Goal: Task Accomplishment & Management: Manage account settings

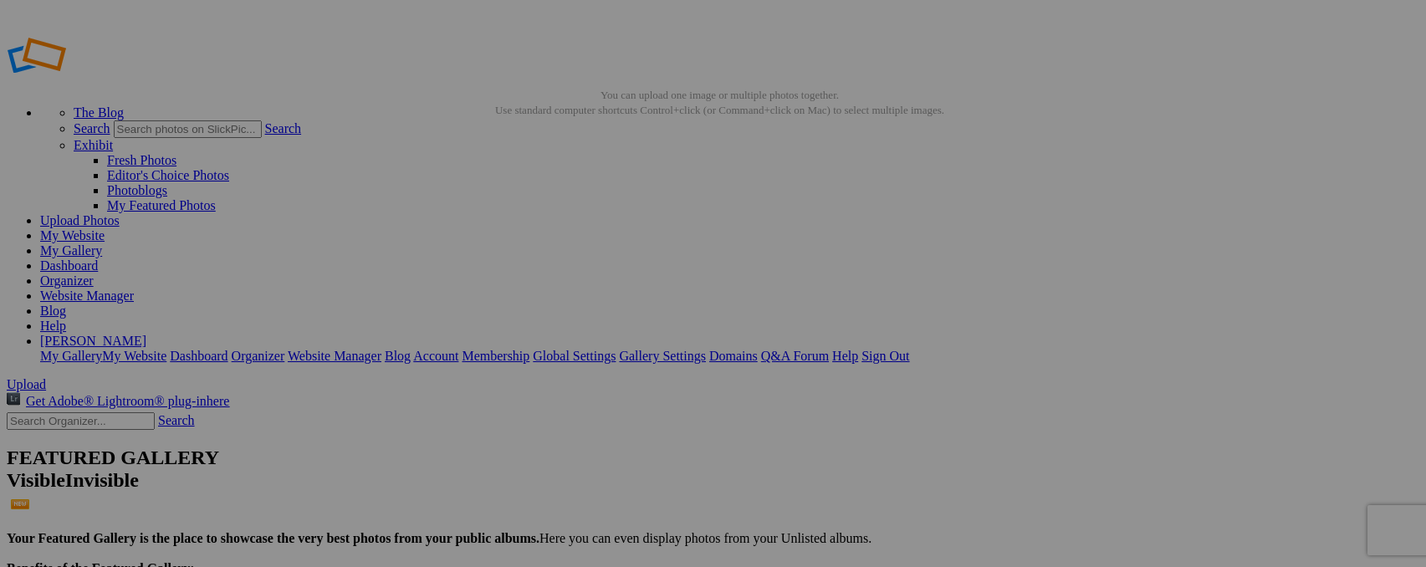
type input "_"
type input "Jakal and Vultures"
type input "_"
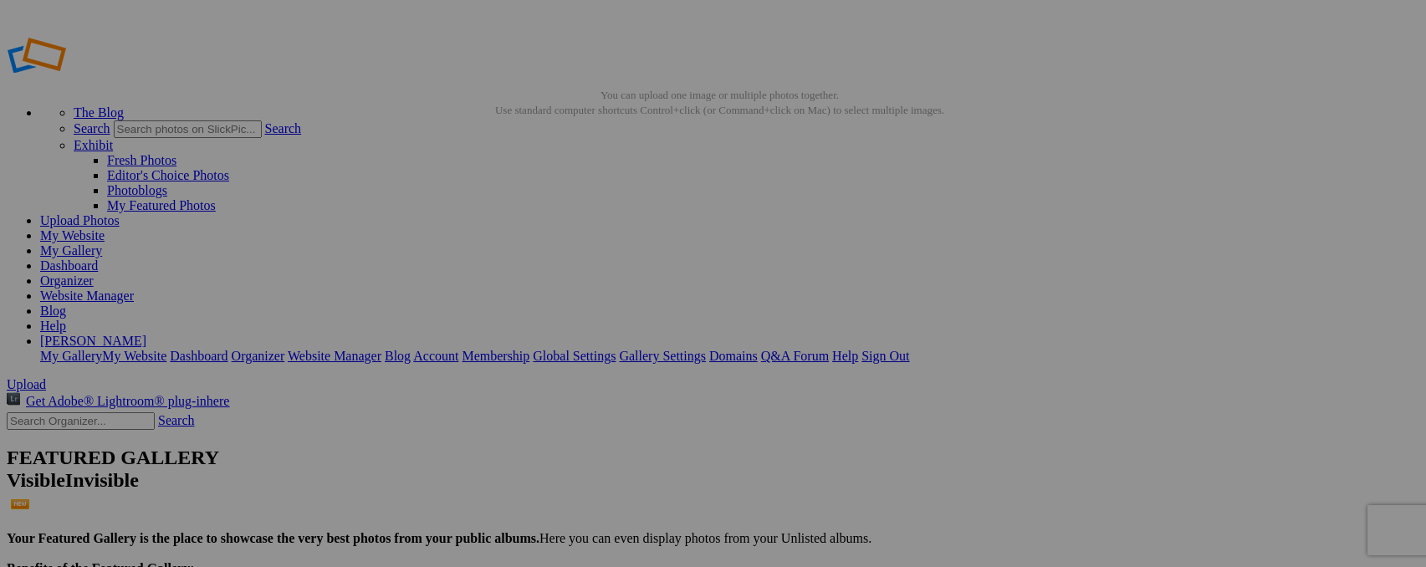
type input "Jakal and Vultures"
type input "_"
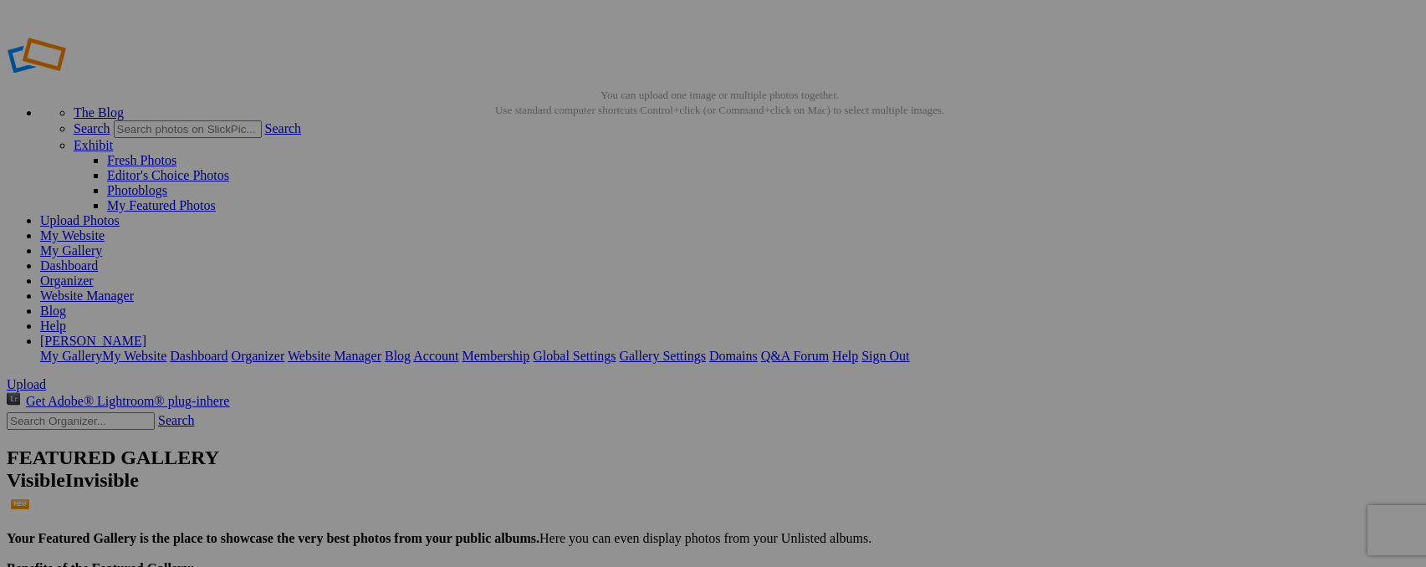
type input "Warthog"
type input "White-backed Vulture & Marabou Stork"
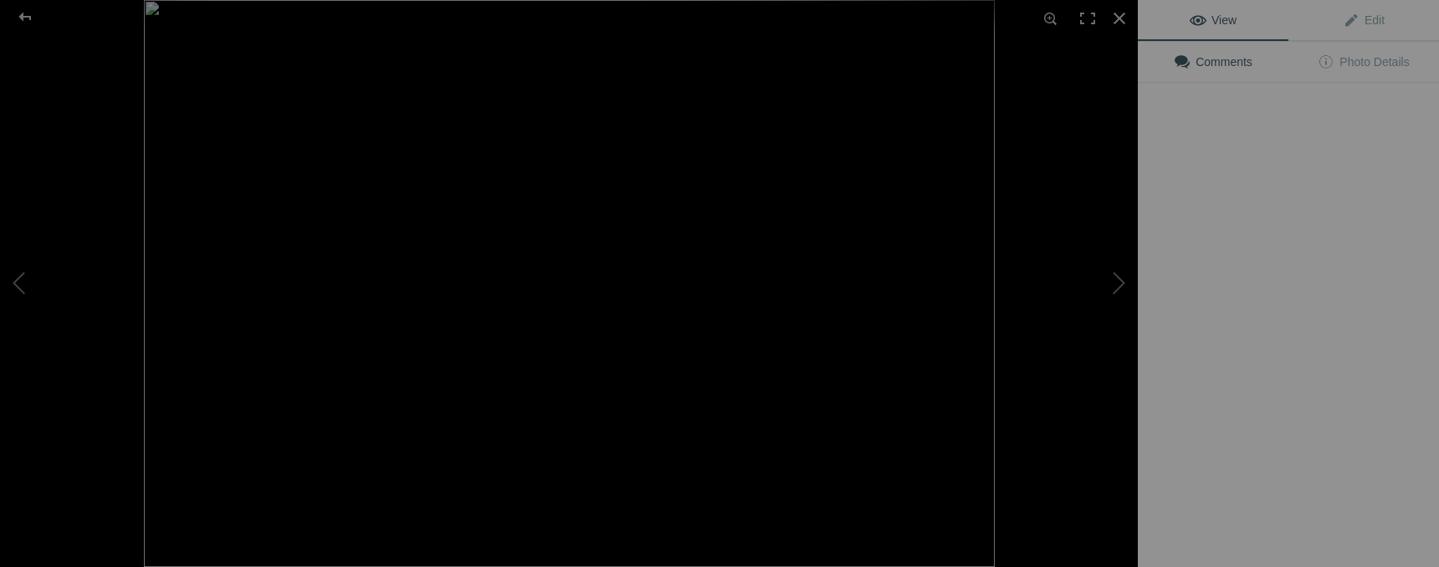
click at [792, 248] on img at bounding box center [569, 283] width 851 height 567
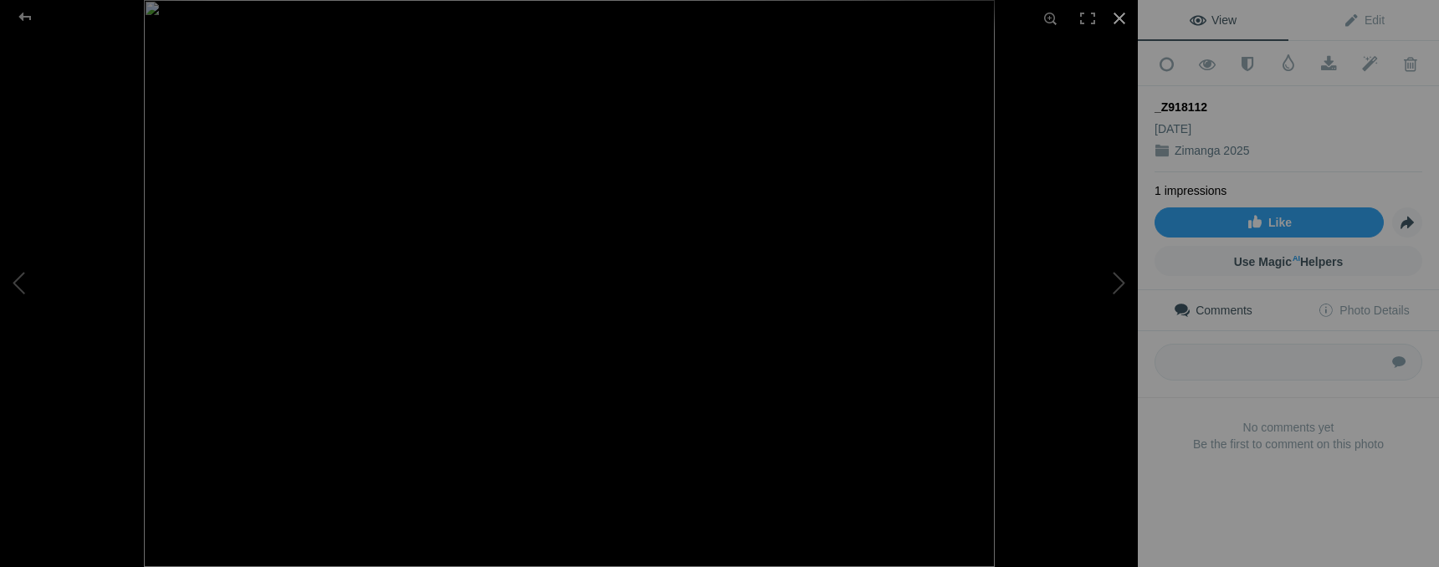
click at [1119, 23] on div at bounding box center [1119, 18] width 37 height 37
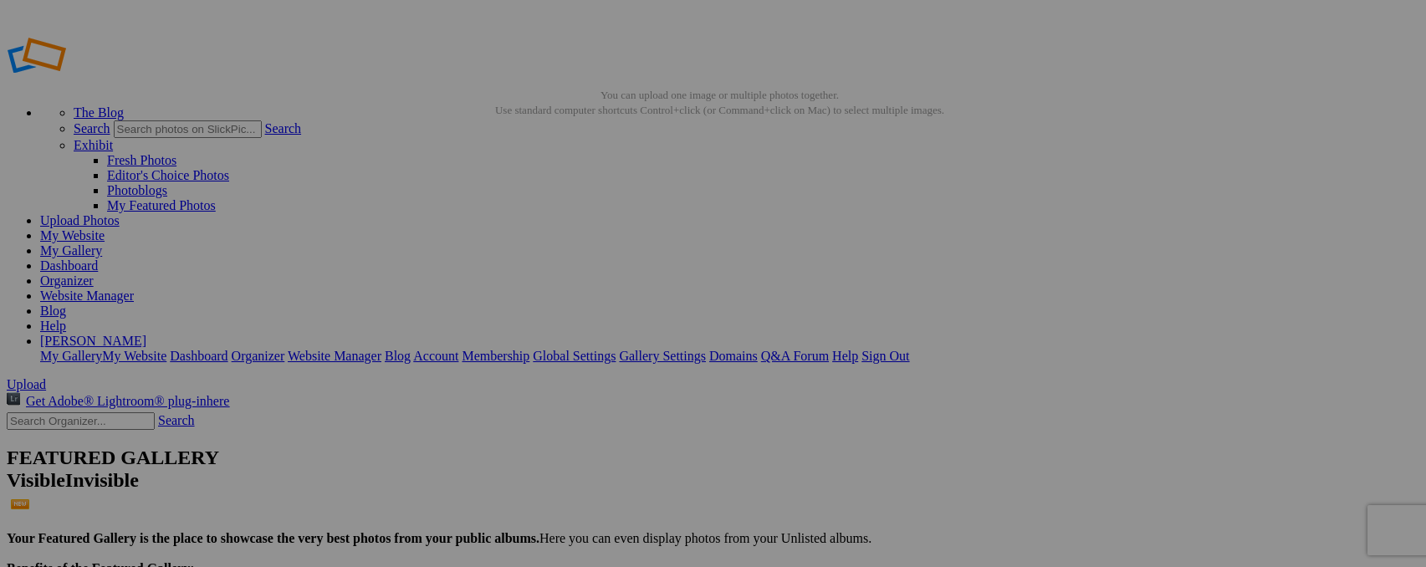
type input "_"
type input "Wooly-necked Stork"
type input "_"
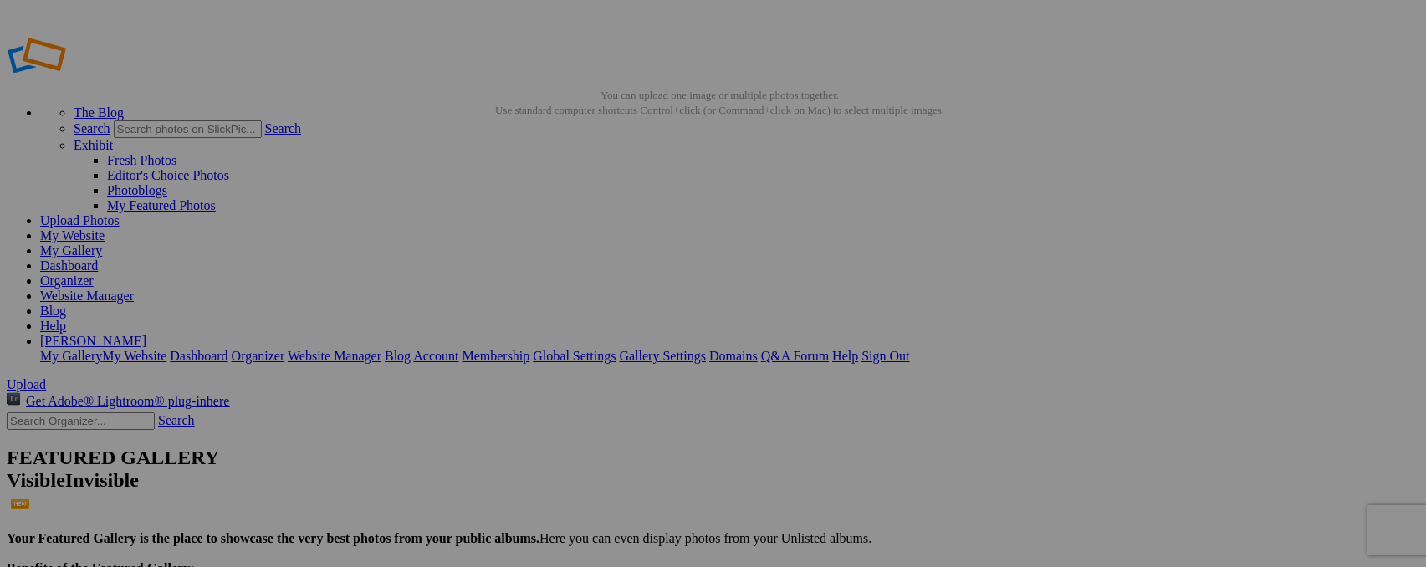
type input "Marabou Stork"
type input "_"
type input "Marabou Stork"
